Goal: Find specific page/section: Find specific page/section

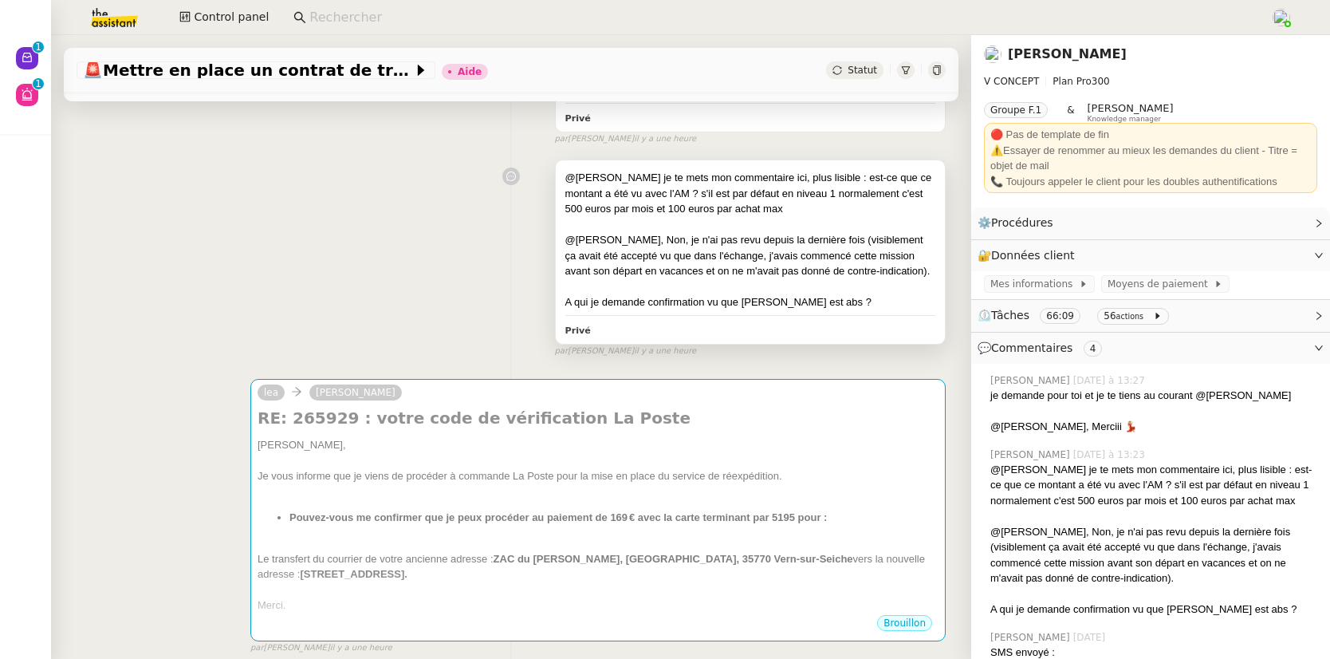
scroll to position [301, 0]
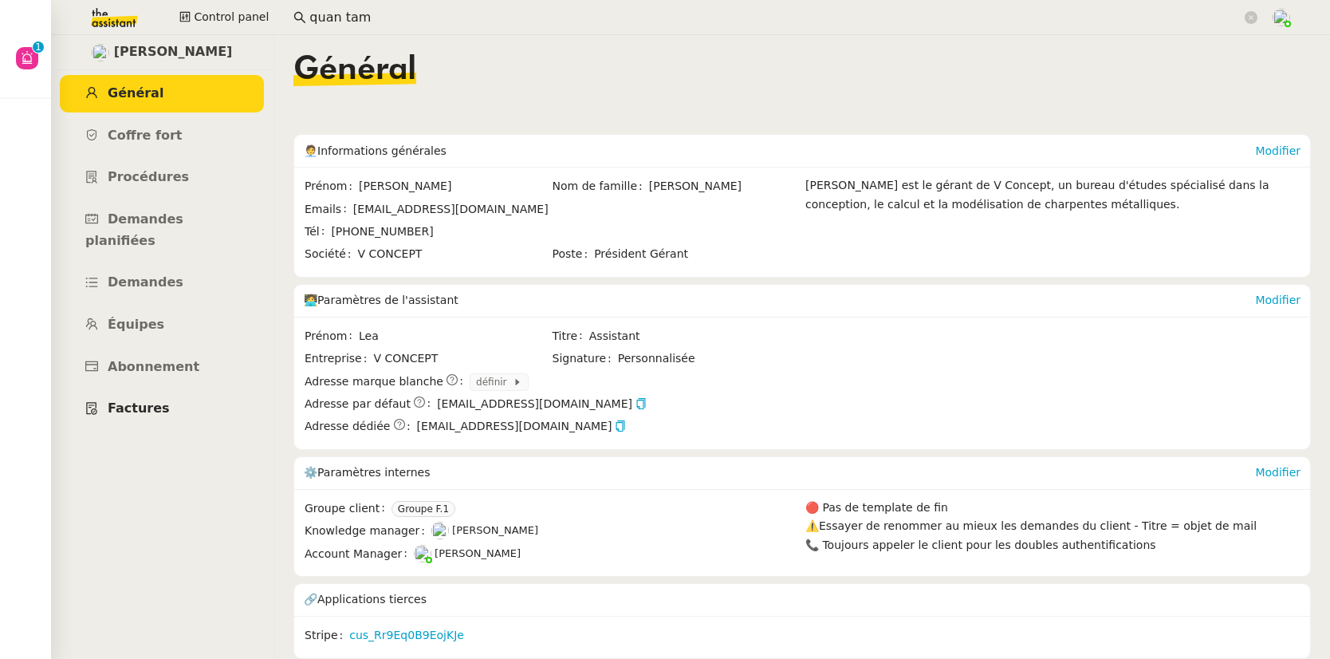
click at [152, 400] on span "Factures" at bounding box center [139, 407] width 62 height 15
click at [636, 406] on icon "button" at bounding box center [641, 403] width 11 height 11
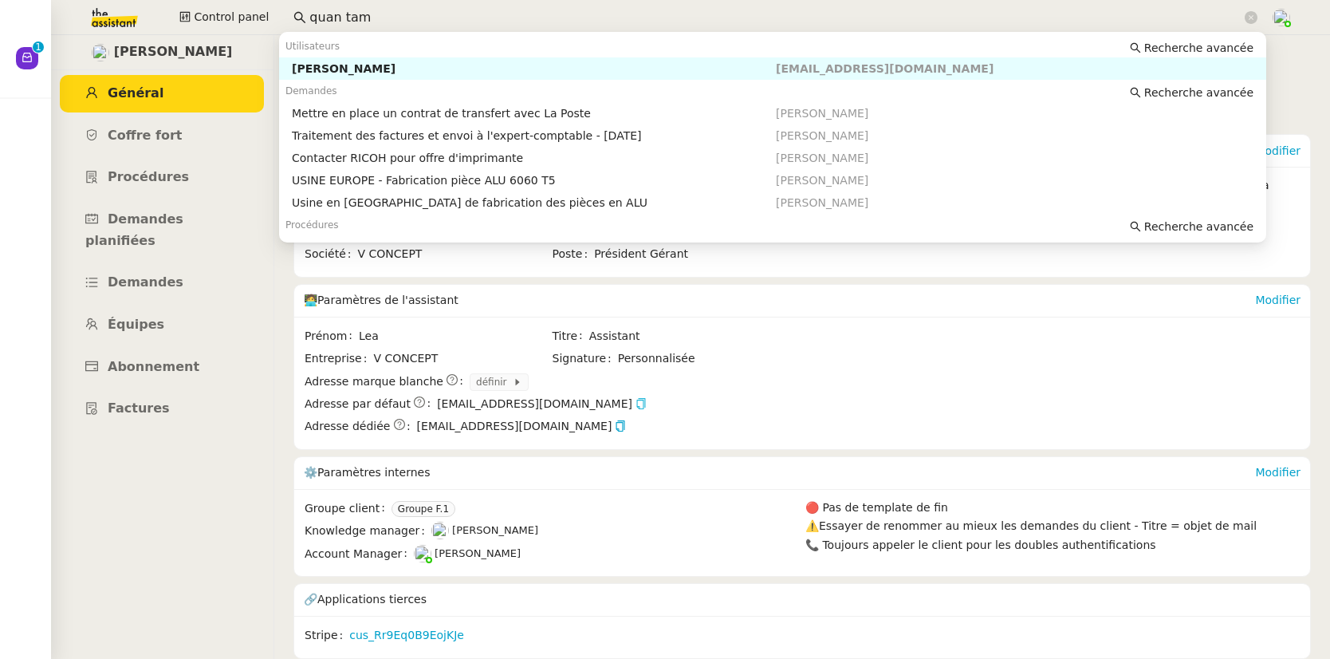
drag, startPoint x: 362, startPoint y: 14, endPoint x: 282, endPoint y: 17, distance: 80.6
click at [285, 17] on nz-input-group "quan tam" at bounding box center [776, 18] width 982 height 24
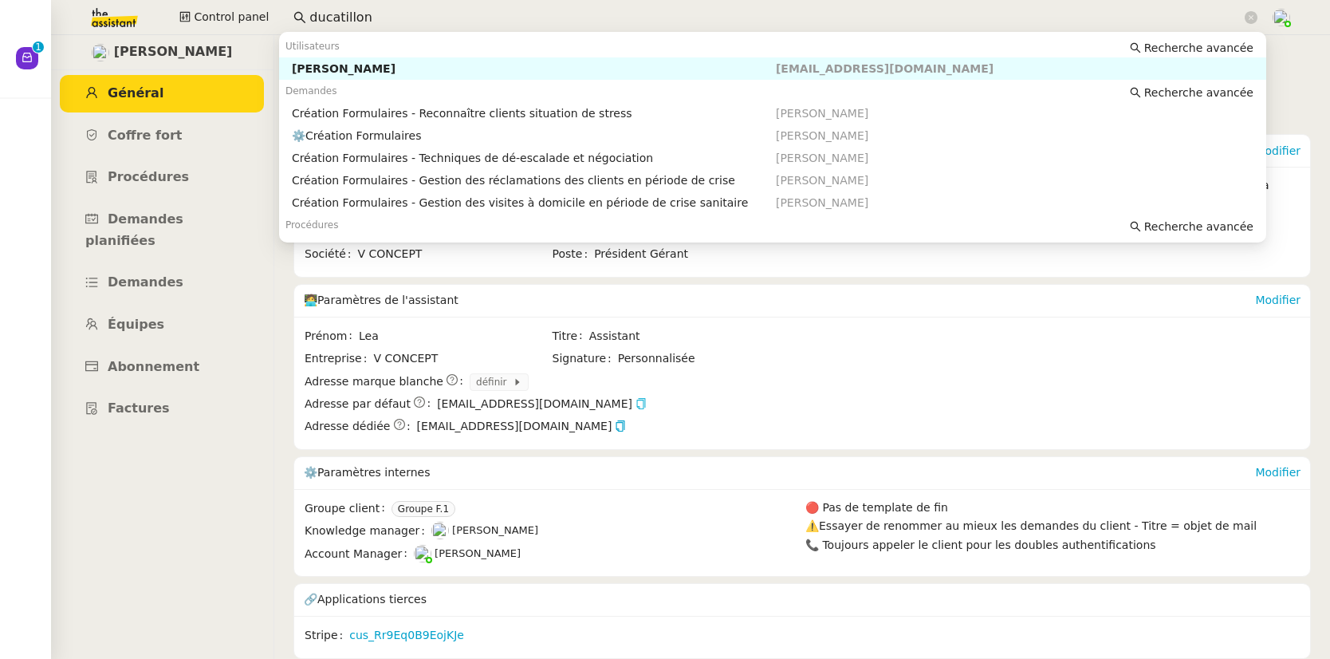
click at [343, 67] on div "Antoine DUCATILLION" at bounding box center [534, 68] width 484 height 14
type input "ducatillon"
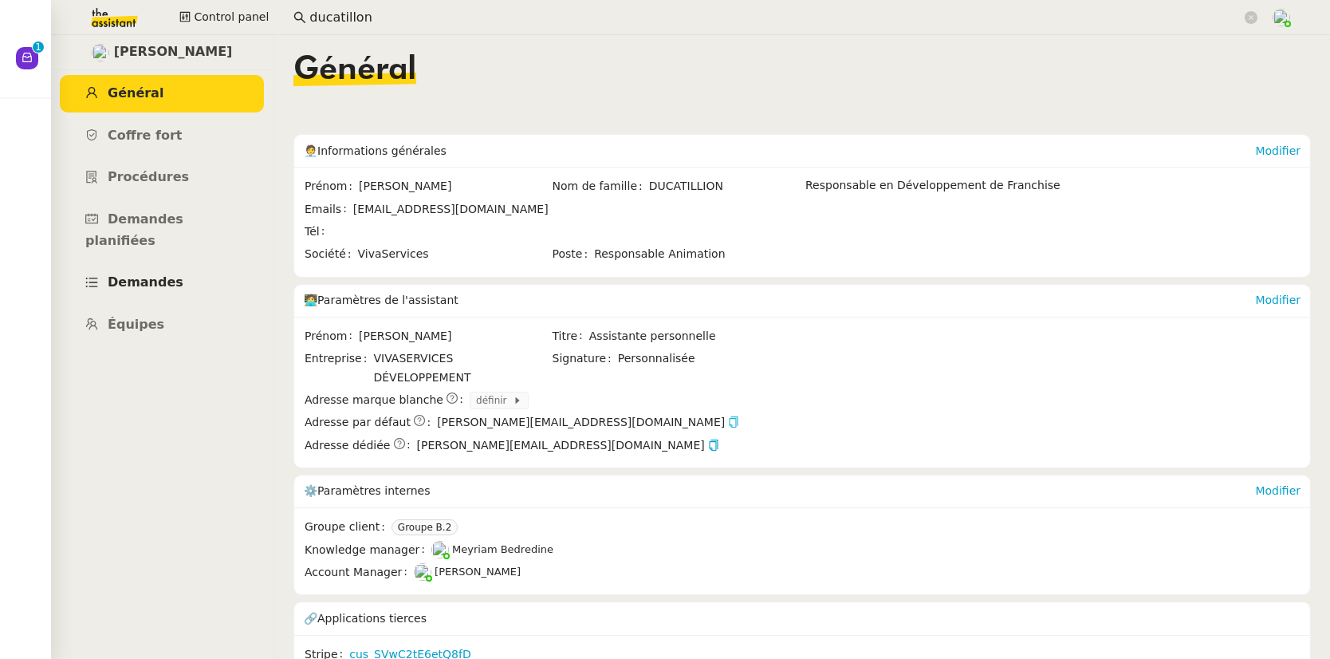
click at [148, 274] on span "Demandes" at bounding box center [146, 281] width 76 height 15
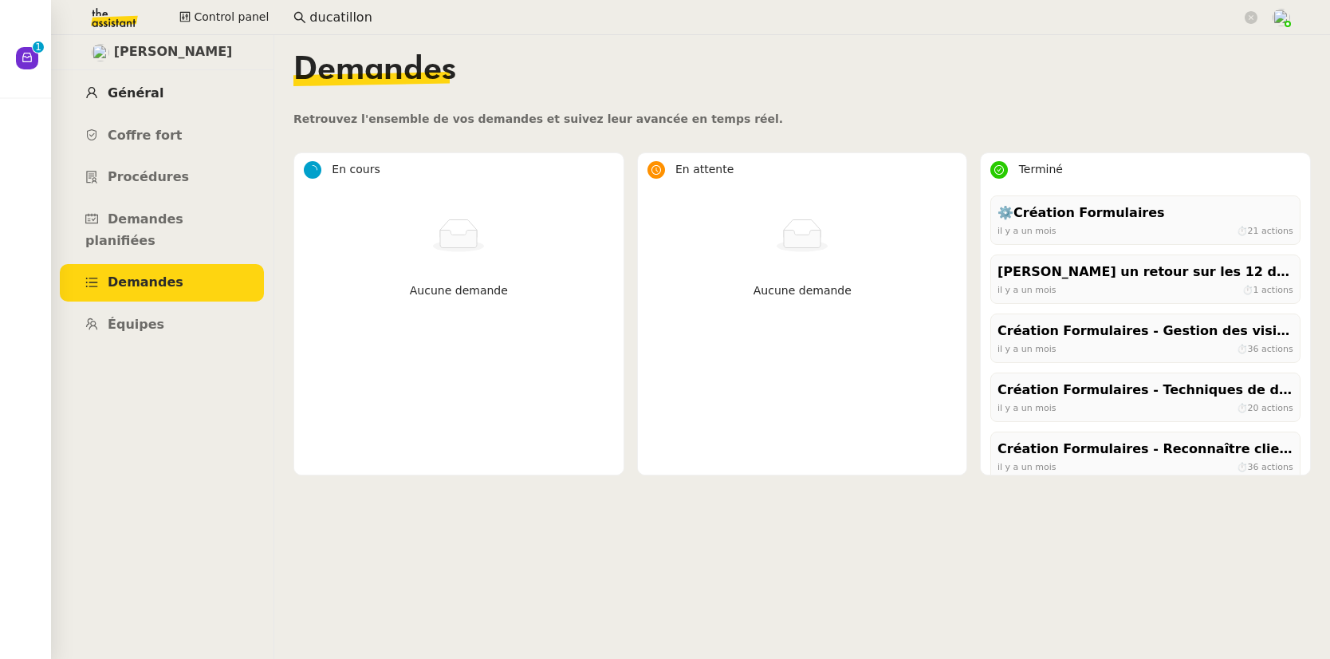
click at [132, 97] on span "Général" at bounding box center [136, 92] width 56 height 15
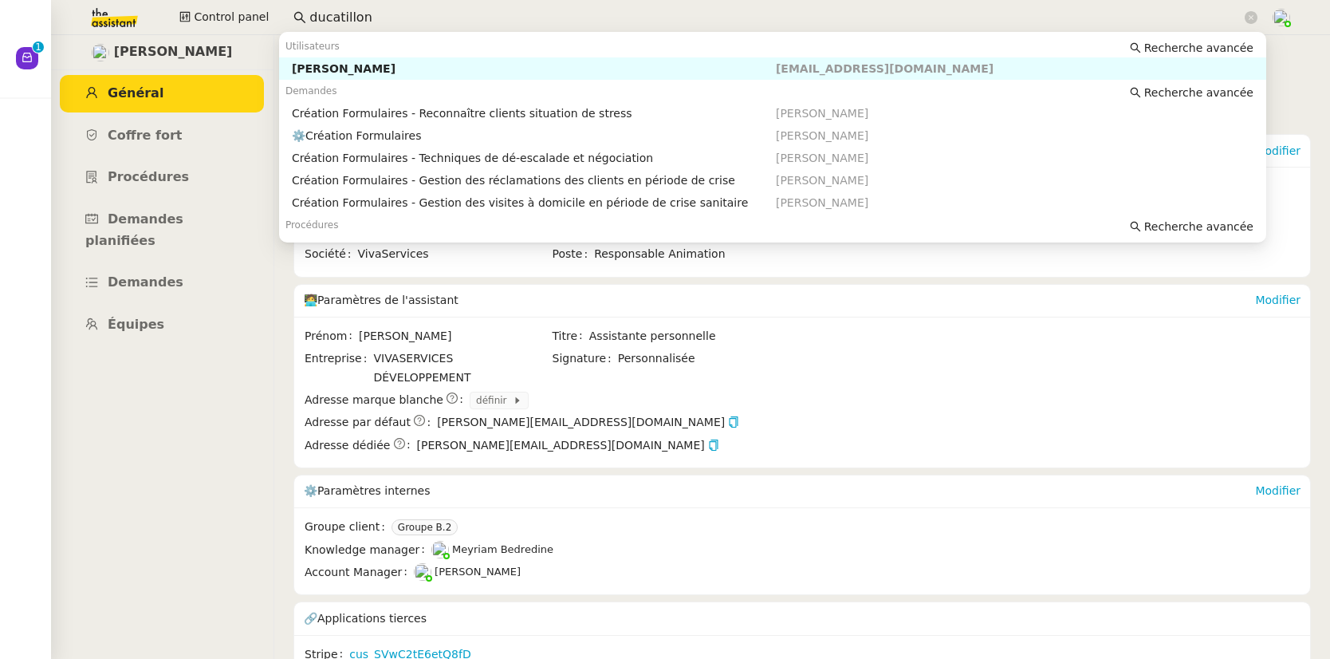
click at [388, 15] on input "ducatillon" at bounding box center [775, 18] width 932 height 22
click at [373, 68] on div "Antoine DUCATILLION" at bounding box center [534, 68] width 484 height 14
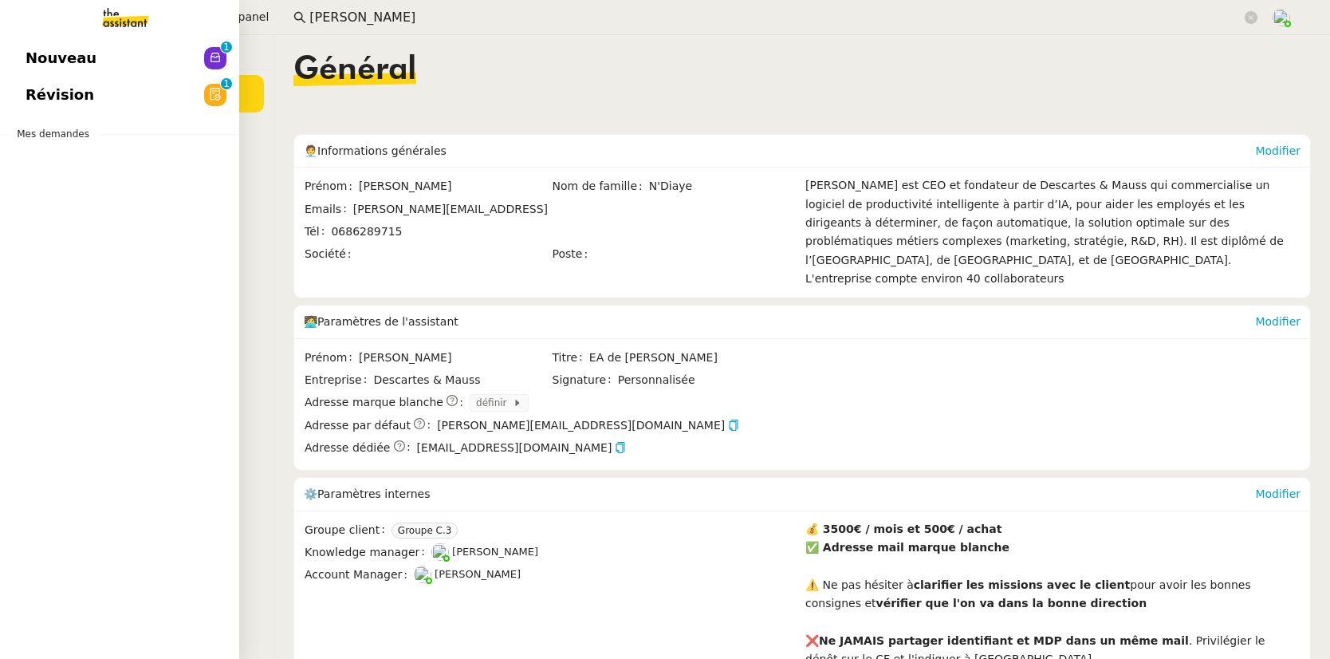
click at [30, 61] on span "Nouveau" at bounding box center [61, 58] width 71 height 24
